Goal: Task Accomplishment & Management: Complete application form

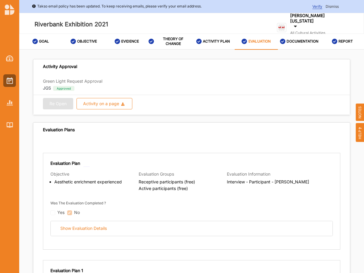
scroll to position [92, 0]
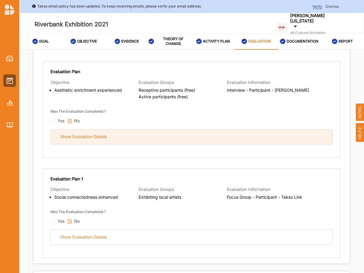
click at [87, 137] on div "Show Evaluation Details" at bounding box center [83, 136] width 46 height 5
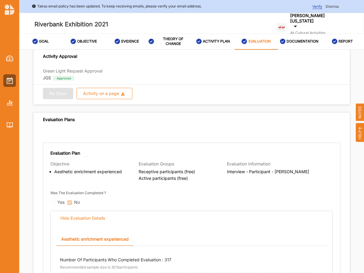
scroll to position [0, 0]
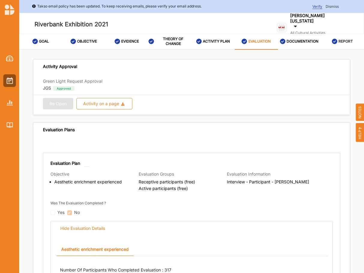
click at [340, 41] on label "REPORT" at bounding box center [345, 41] width 14 height 5
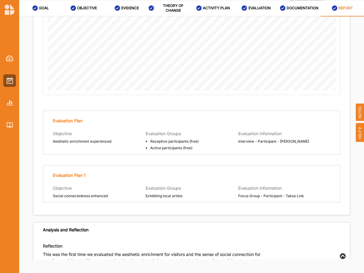
scroll to position [1416, 0]
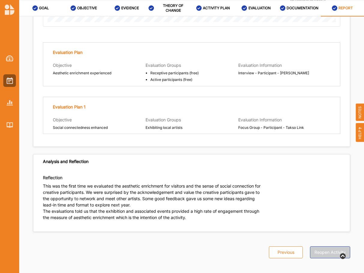
click at [322, 249] on button "Reopen Activity" at bounding box center [330, 252] width 40 height 12
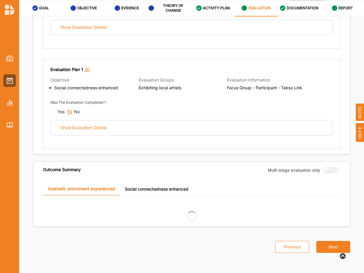
scroll to position [168, 0]
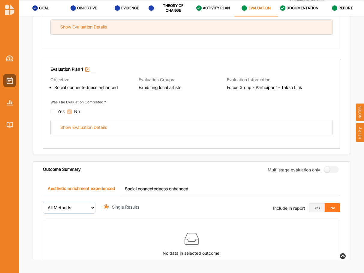
radio input "true"
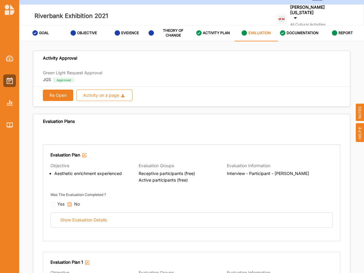
scroll to position [0, 0]
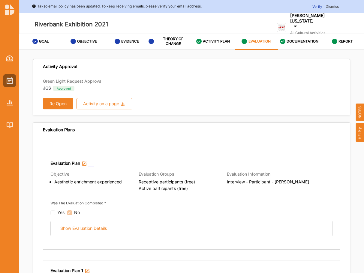
click at [56, 102] on button "Re Open" at bounding box center [58, 103] width 30 height 11
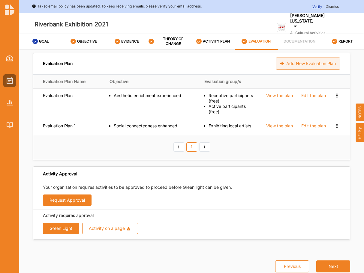
click at [304, 64] on div "Add New Evaluation Plan" at bounding box center [307, 64] width 64 height 12
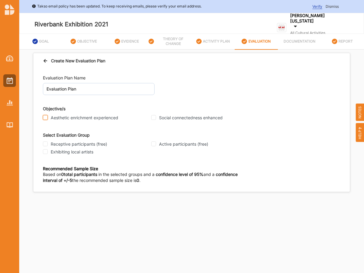
click at [45, 118] on input "Aesthetic enrichment experienced" at bounding box center [45, 117] width 5 height 5
checkbox input "true"
click at [45, 145] on input "Receptive participants (free)" at bounding box center [45, 143] width 5 height 5
checkbox input "true"
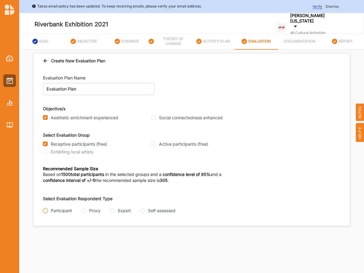
click at [46, 211] on input "Participant" at bounding box center [45, 210] width 5 height 5
radio input "true"
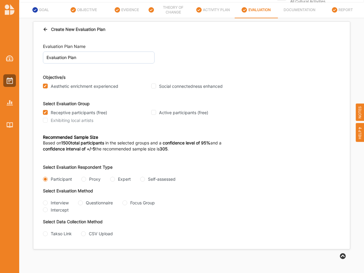
scroll to position [33, 0]
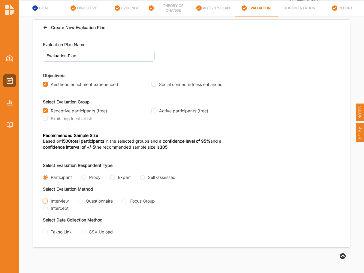
click at [46, 201] on input "Interview" at bounding box center [45, 201] width 5 height 5
radio input "true"
click at [46, 233] on input "Takso Link" at bounding box center [45, 232] width 5 height 5
radio input "true"
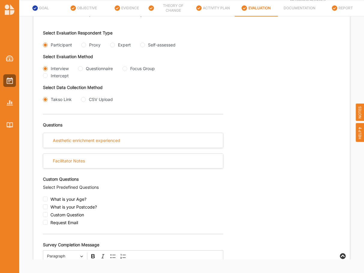
scroll to position [183, 0]
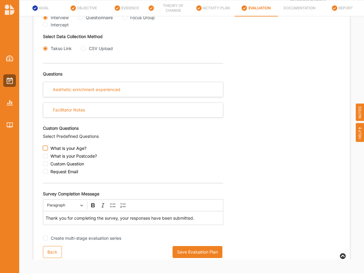
click at [45, 150] on input "checkbox" at bounding box center [45, 148] width 5 height 5
checkbox input "true"
click at [260, 69] on div "Select Evaluation Respondent Type Participant Proxy Expert Self-assessed Select…" at bounding box center [191, 110] width 297 height 272
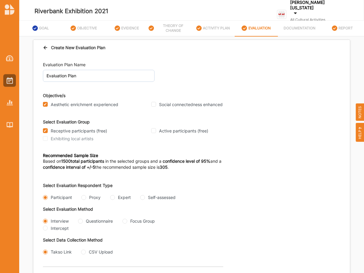
scroll to position [3, 0]
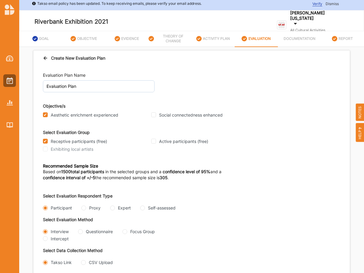
click at [45, 59] on icon at bounding box center [45, 57] width 5 height 4
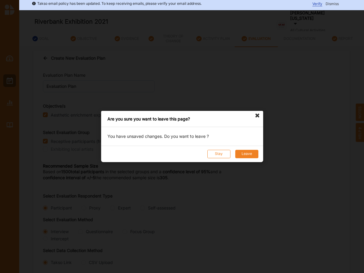
click at [246, 153] on button "Leave" at bounding box center [246, 154] width 23 height 8
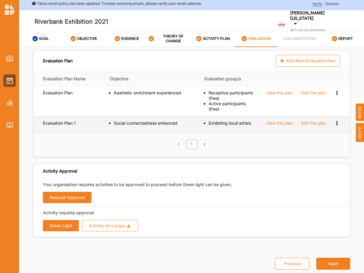
click at [282, 96] on div "View the plan" at bounding box center [279, 92] width 27 height 5
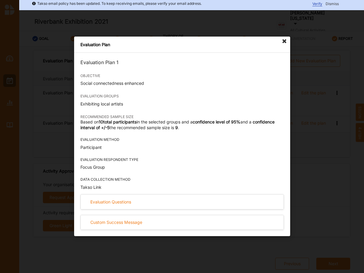
click at [284, 40] on icon at bounding box center [284, 42] width 10 height 10
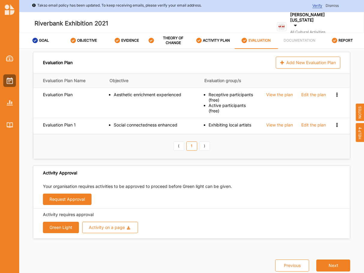
scroll to position [0, 0]
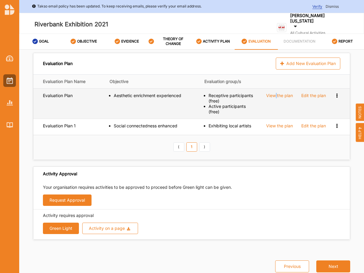
click at [273, 94] on div "View the plan" at bounding box center [279, 95] width 27 height 5
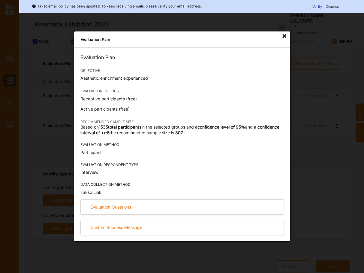
drag, startPoint x: 283, startPoint y: 34, endPoint x: 270, endPoint y: 34, distance: 13.5
click at [283, 34] on icon at bounding box center [284, 36] width 10 height 10
